Goal: Information Seeking & Learning: Learn about a topic

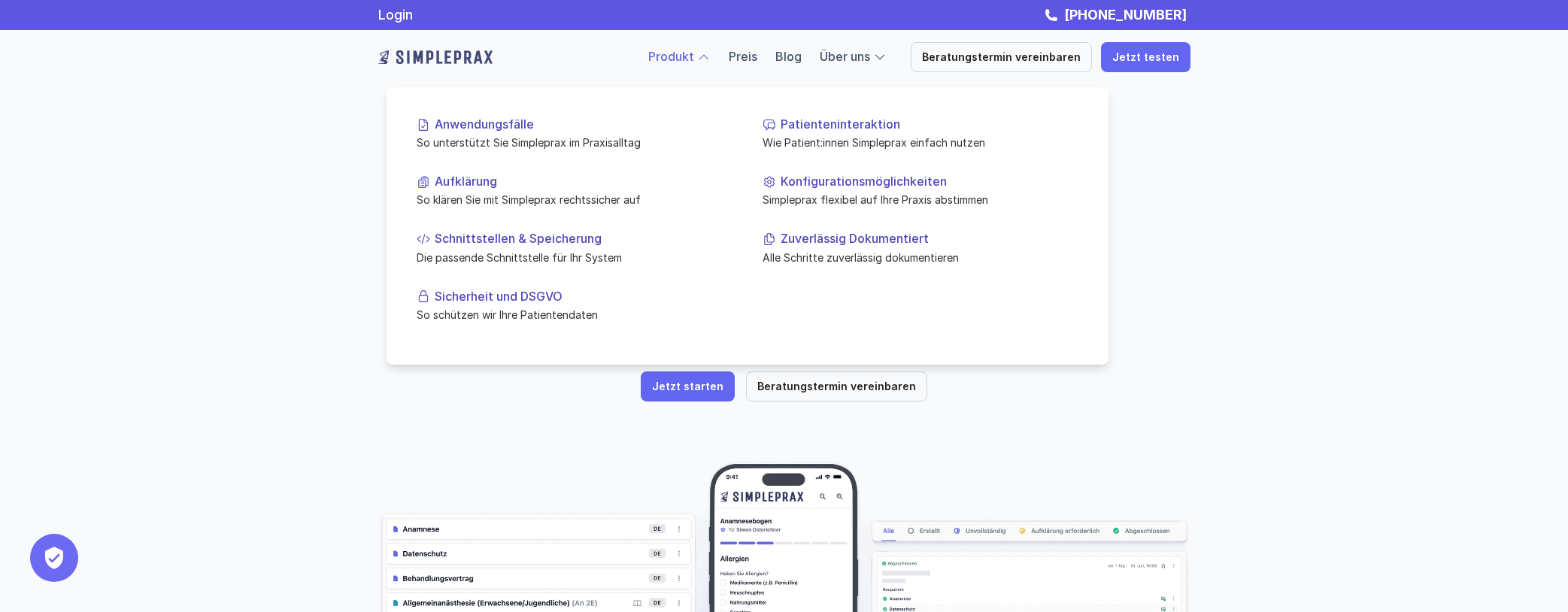
click at [694, 54] on link "Produkt" at bounding box center [671, 56] width 45 height 15
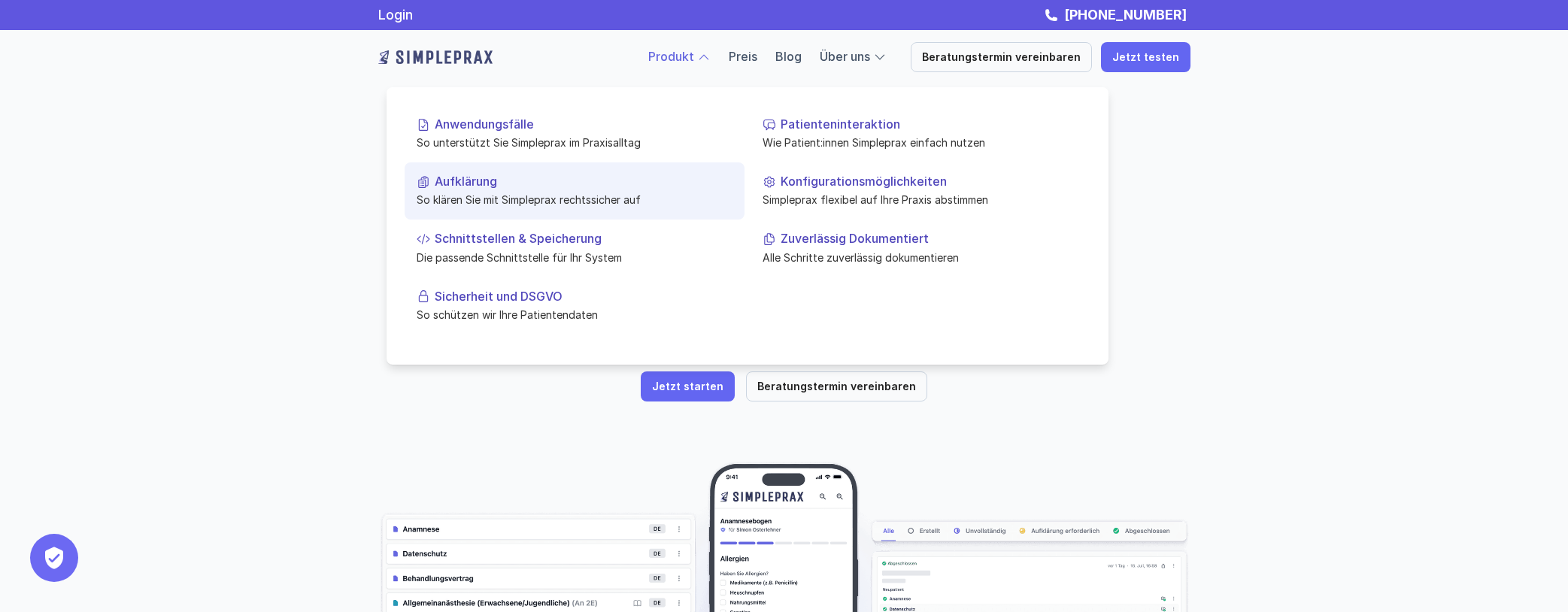
click at [484, 189] on p "Aufklärung" at bounding box center [583, 182] width 297 height 15
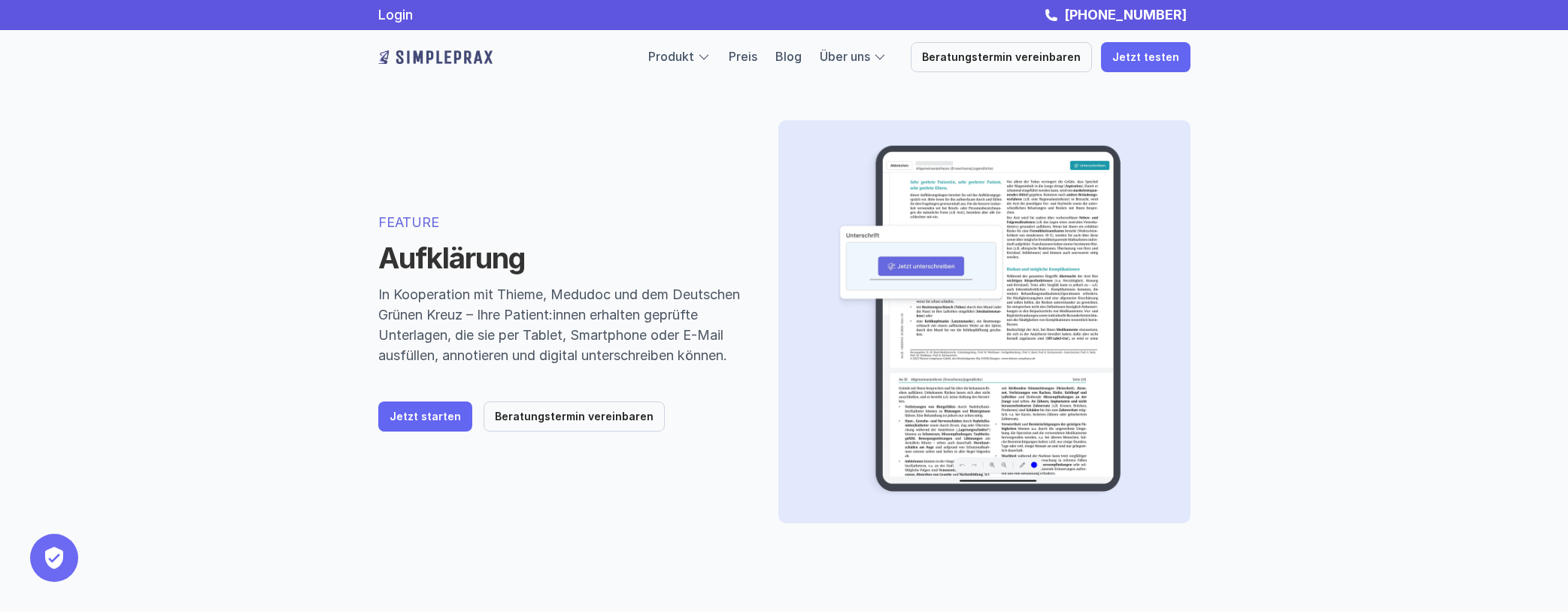
drag, startPoint x: 712, startPoint y: 432, endPoint x: 724, endPoint y: 405, distance: 29.5
click at [712, 431] on div "FEATURE Aufklärung In Kooperation mit Thieme, Medudoc und dem Deutschen Grünen …" at bounding box center [560, 322] width 364 height 220
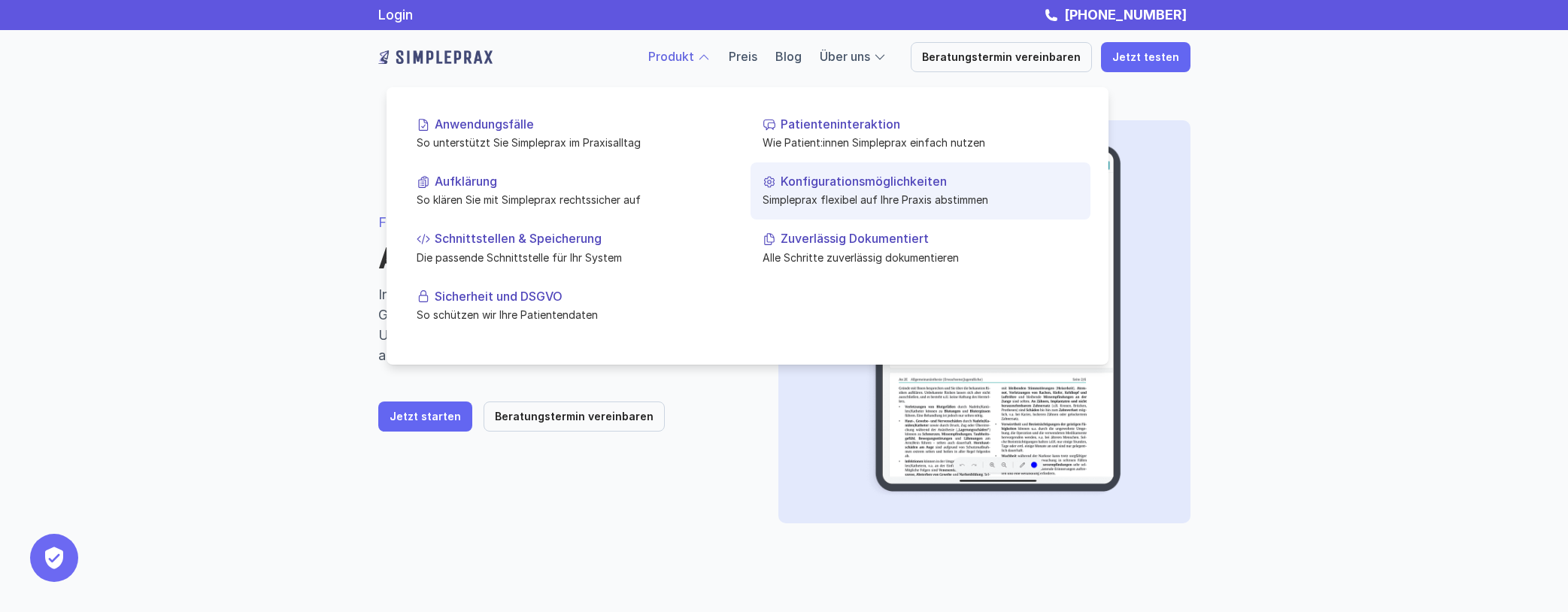
click at [820, 202] on p "Simpleprax flexibel auf Ihre Praxis abstimmen" at bounding box center [920, 199] width 316 height 15
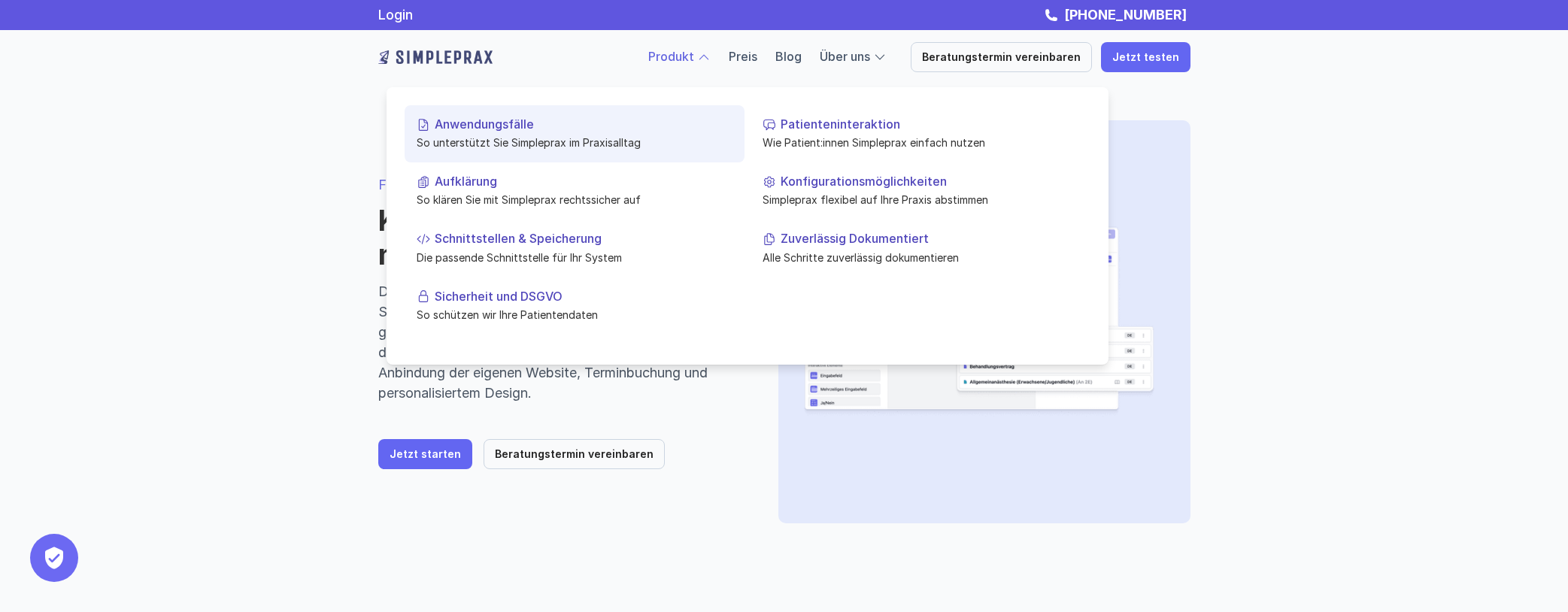
click at [549, 129] on p "Anwendungsfälle" at bounding box center [583, 125] width 297 height 15
